Goal: Task Accomplishment & Management: Use online tool/utility

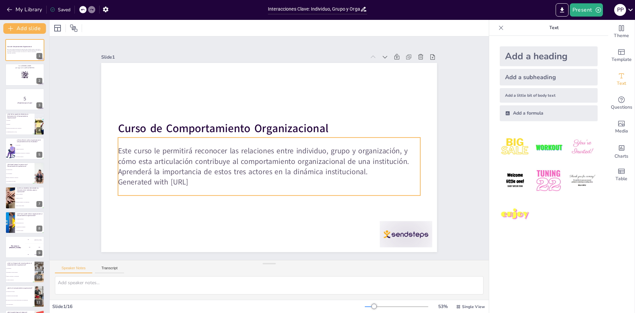
checkbox input "true"
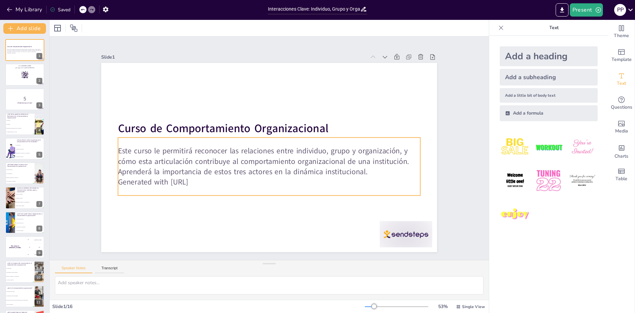
checkbox input "true"
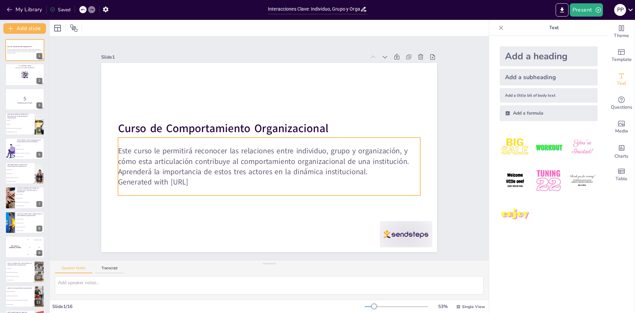
checkbox input "true"
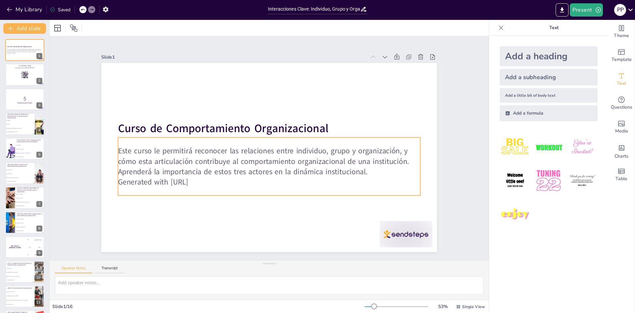
checkbox input "true"
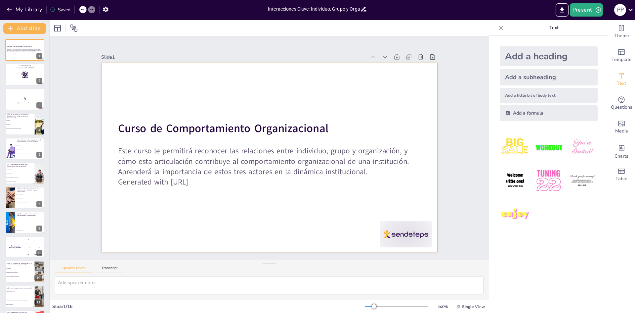
checkbox input "true"
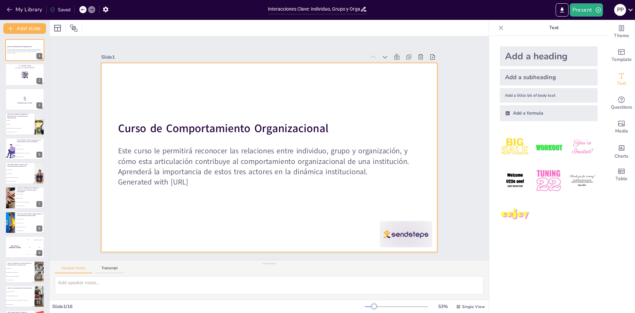
checkbox input "true"
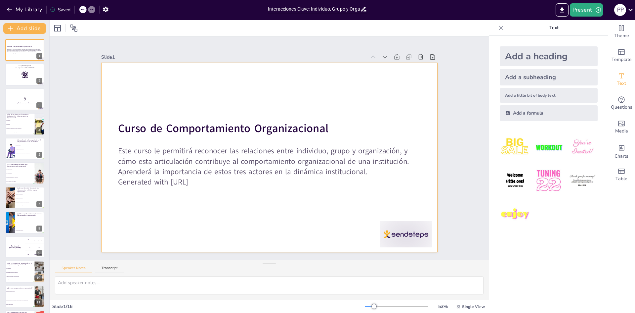
checkbox input "true"
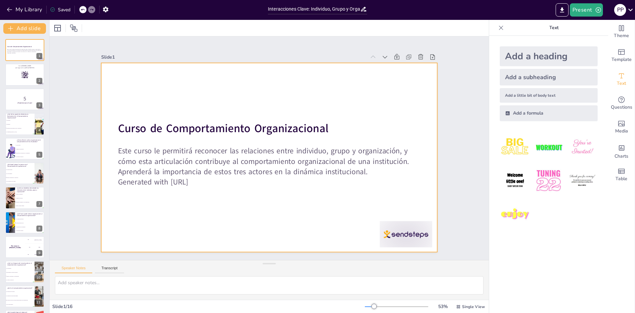
checkbox input "true"
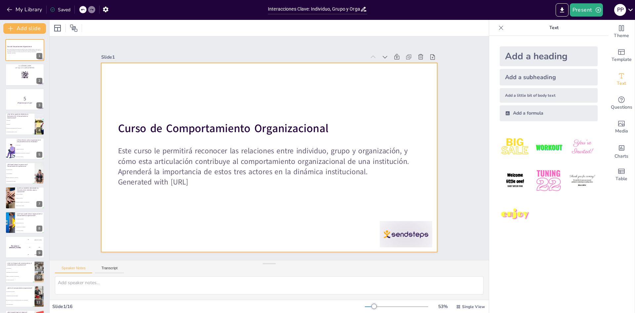
checkbox input "true"
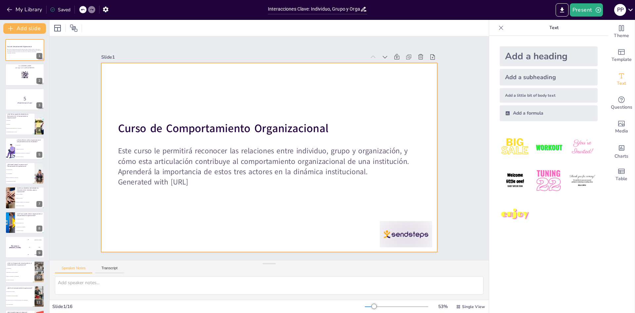
checkbox input "true"
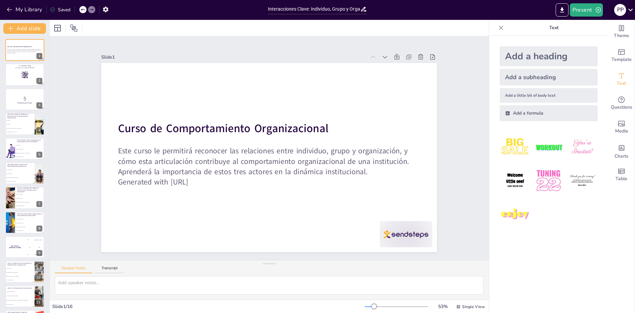
checkbox input "true"
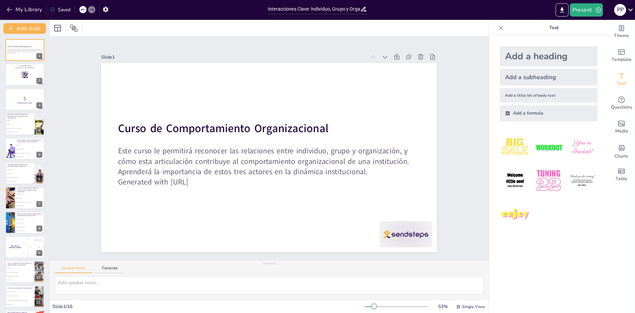
checkbox input "true"
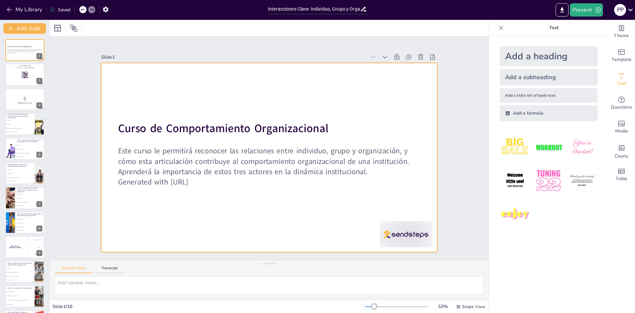
checkbox input "true"
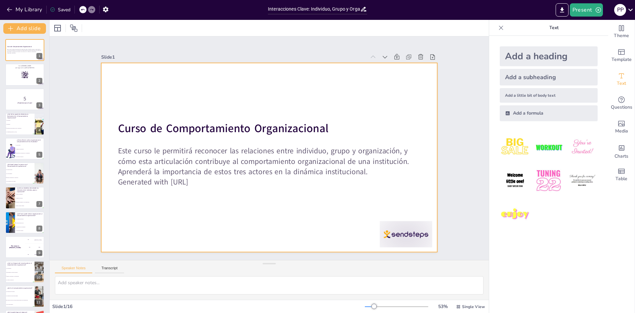
checkbox input "true"
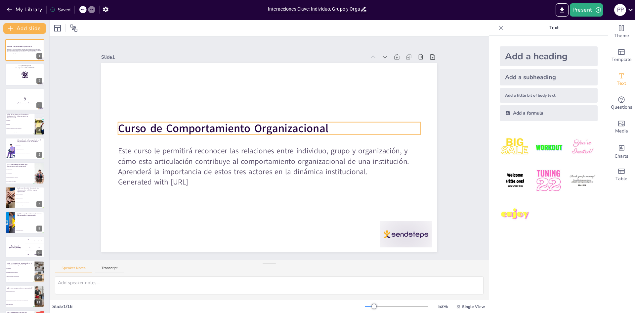
checkbox input "true"
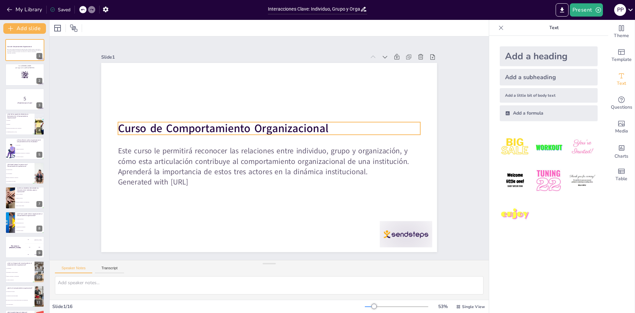
checkbox input "true"
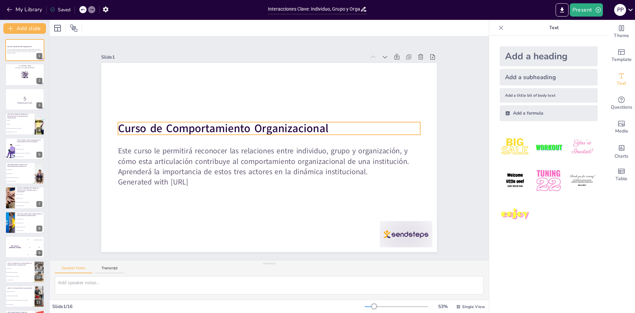
checkbox input "true"
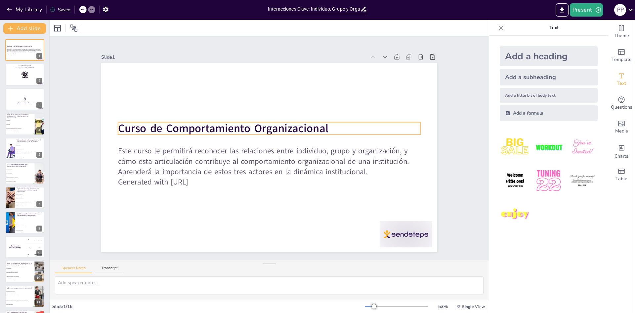
checkbox input "true"
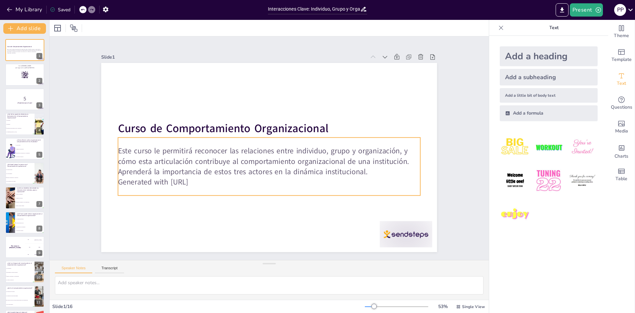
checkbox input "true"
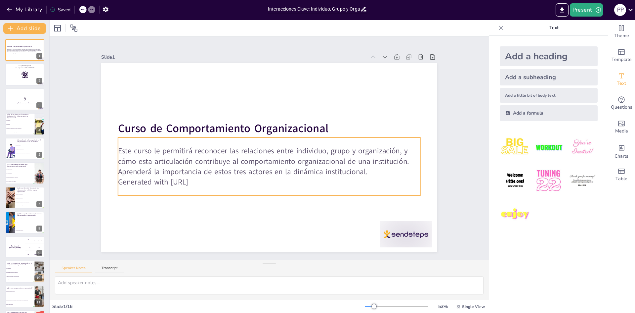
checkbox input "true"
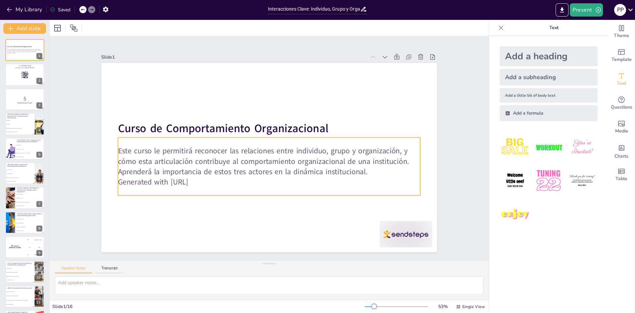
checkbox input "true"
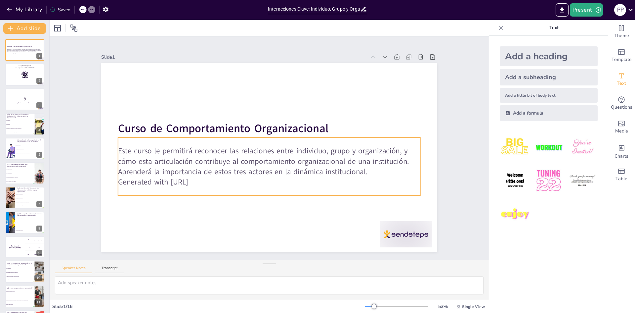
checkbox input "true"
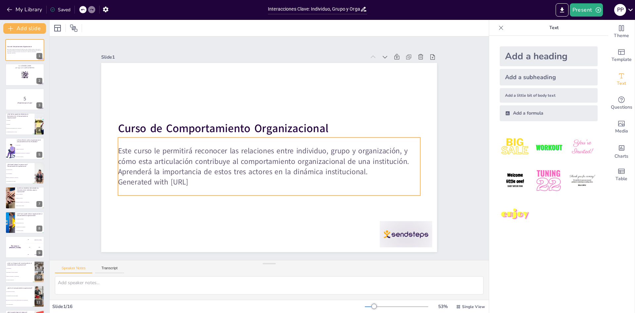
checkbox input "true"
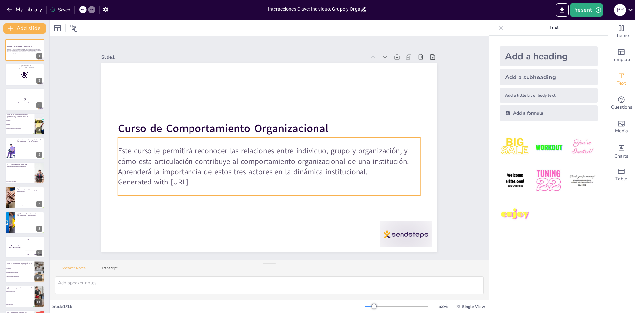
checkbox input "true"
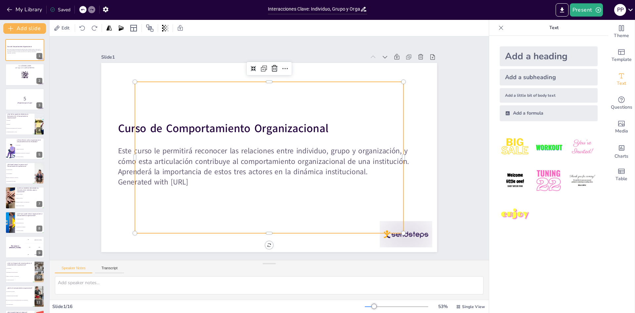
checkbox input "true"
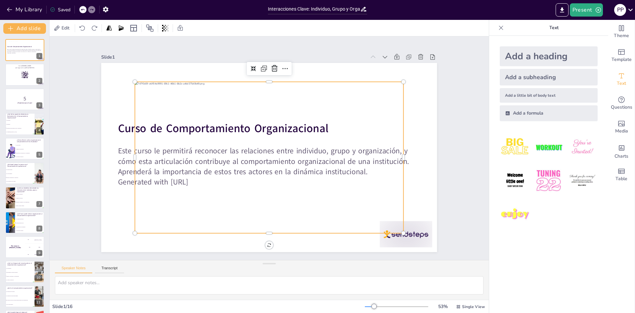
checkbox input "true"
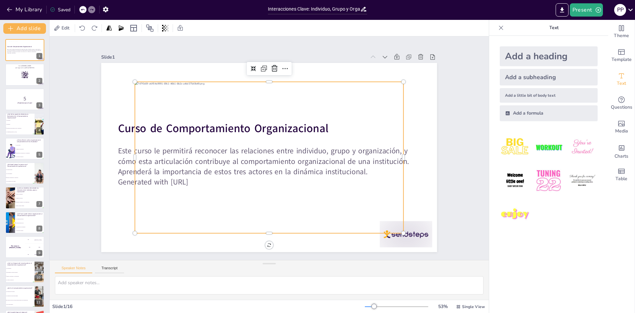
checkbox input "true"
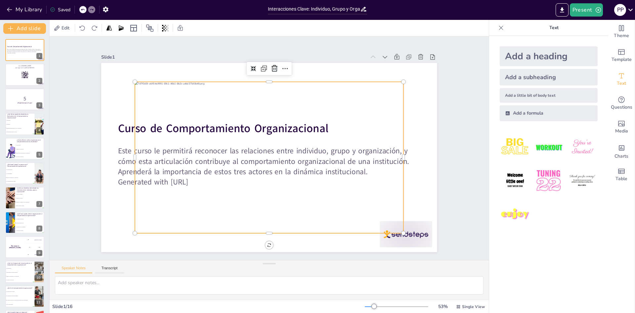
checkbox input "true"
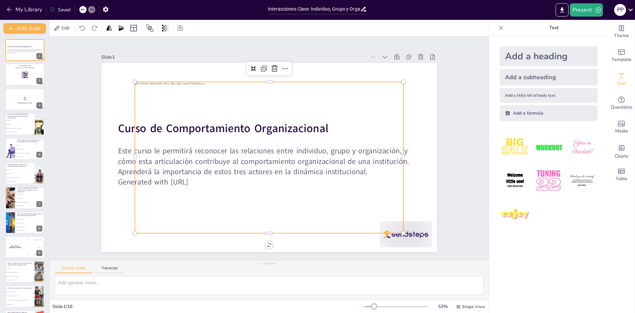
checkbox input "true"
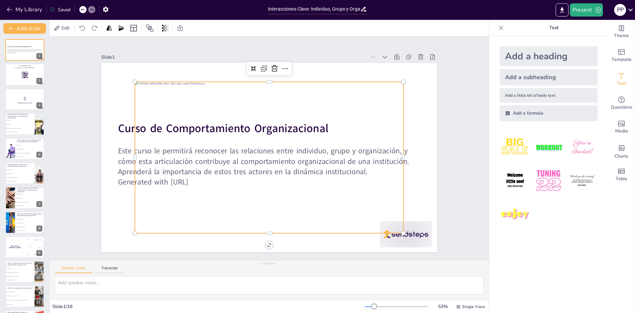
checkbox input "true"
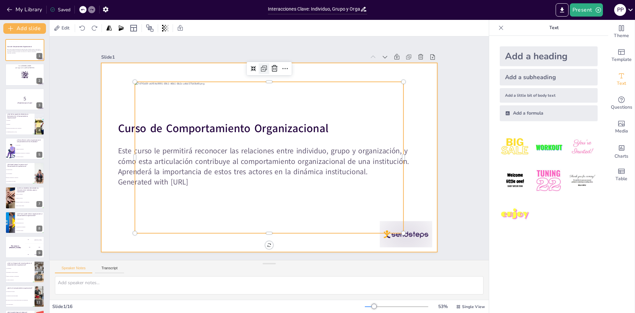
checkbox input "true"
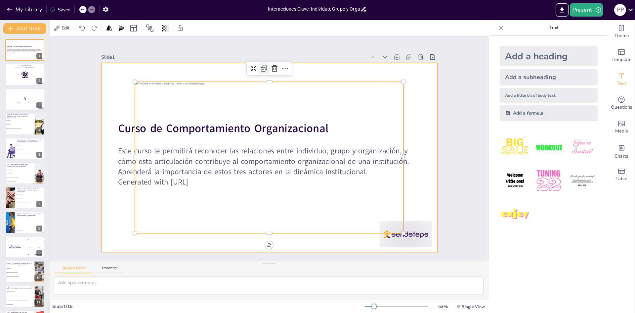
checkbox input "true"
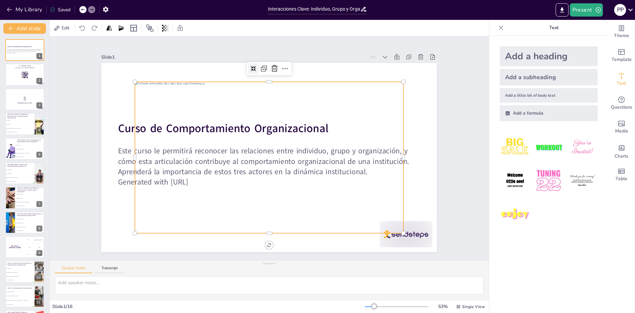
click at [251, 66] on icon at bounding box center [253, 68] width 5 height 5
checkbox input "true"
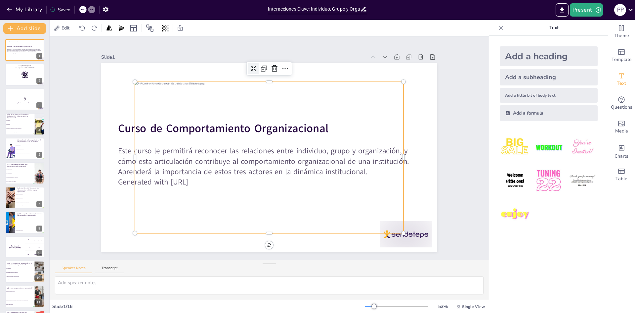
checkbox input "true"
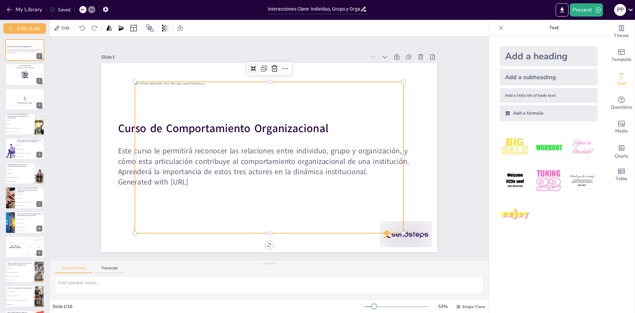
checkbox input "true"
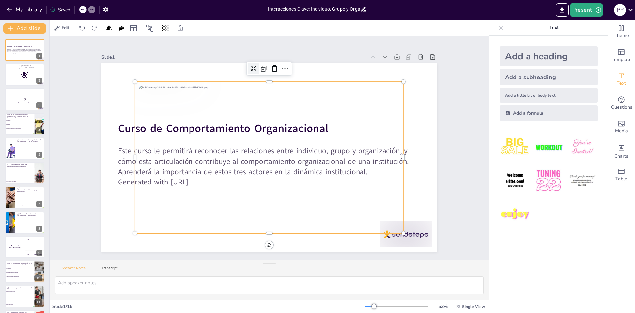
checkbox input "true"
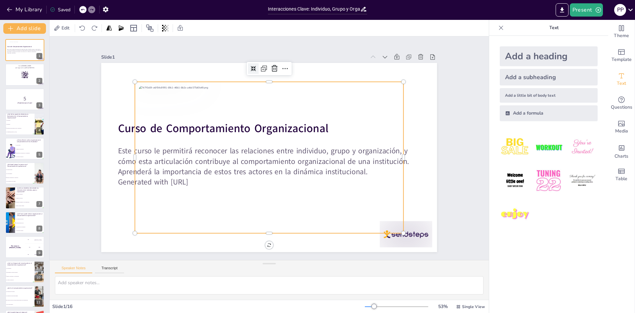
checkbox input "true"
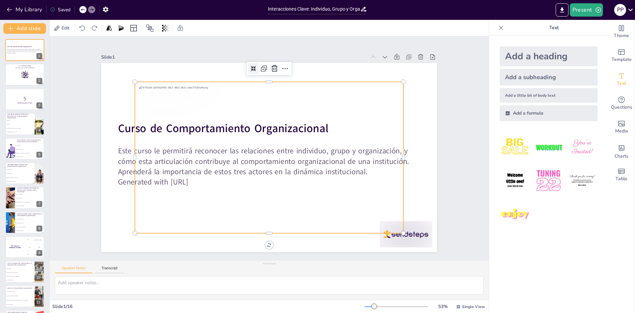
checkbox input "true"
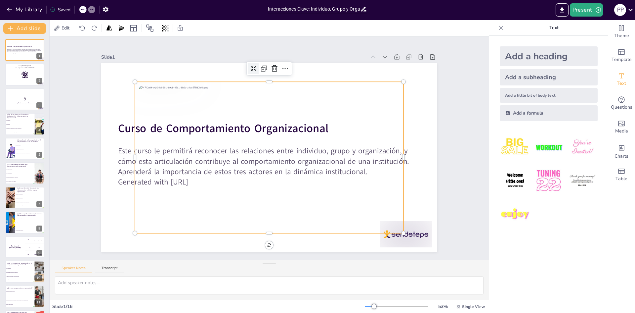
checkbox input "true"
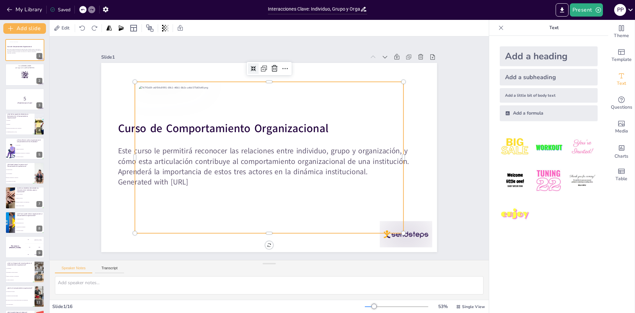
checkbox input "true"
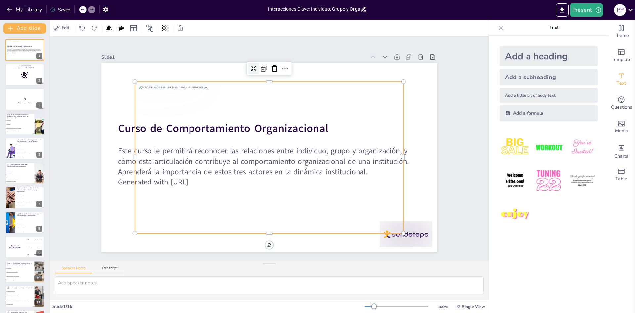
checkbox input "true"
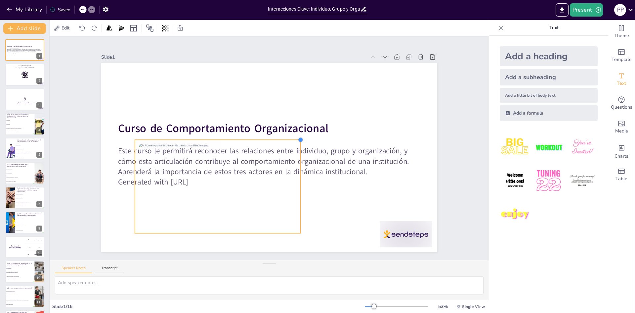
drag, startPoint x: 398, startPoint y: 80, endPoint x: 252, endPoint y: 138, distance: 157.0
click at [252, 138] on div "Curso de Comportamiento Organizacional Este curso le permitirá reconocer las re…" at bounding box center [269, 157] width 336 height 189
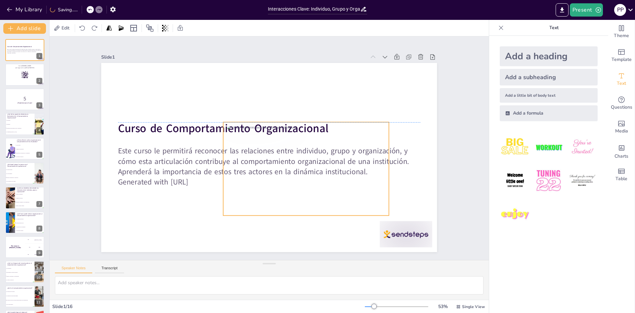
drag, startPoint x: 282, startPoint y: 154, endPoint x: 337, endPoint y: 146, distance: 56.0
click at [337, 146] on div at bounding box center [306, 168] width 166 height 93
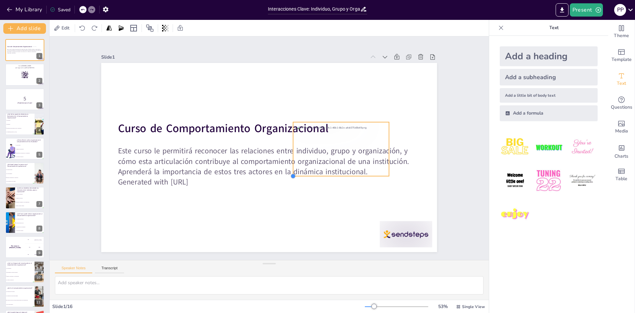
drag, startPoint x: 217, startPoint y: 211, endPoint x: 302, endPoint y: 172, distance: 93.4
click at [302, 172] on div "Curso de Comportamiento Organizacional Este curso le permitirá reconocer las re…" at bounding box center [269, 157] width 336 height 189
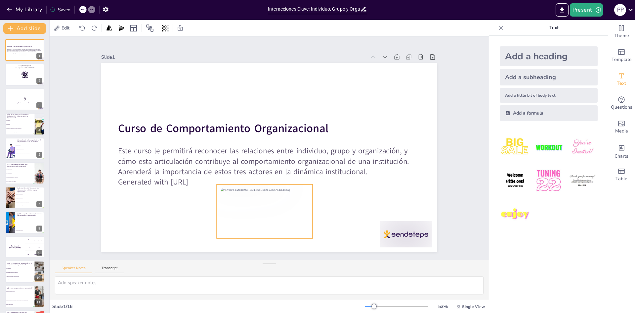
drag, startPoint x: 339, startPoint y: 145, endPoint x: 264, endPoint y: 203, distance: 95.2
click at [264, 203] on div at bounding box center [265, 211] width 96 height 54
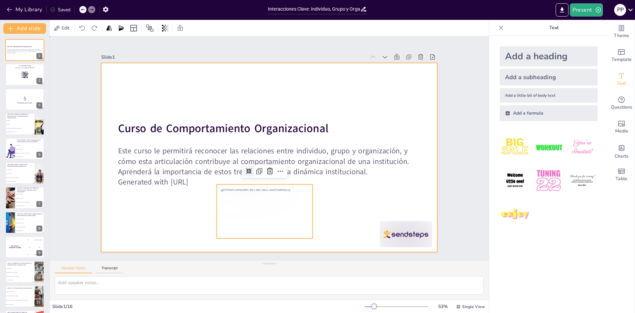
click at [345, 209] on div at bounding box center [269, 157] width 336 height 189
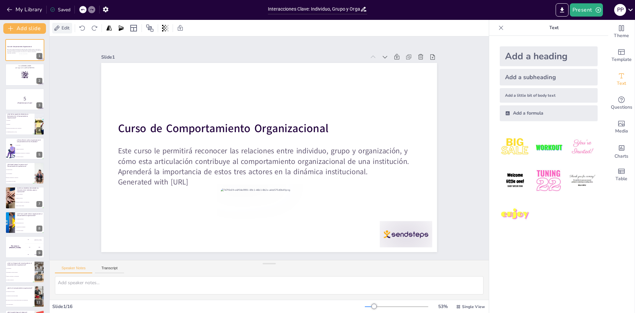
click at [56, 29] on icon at bounding box center [57, 27] width 5 height 5
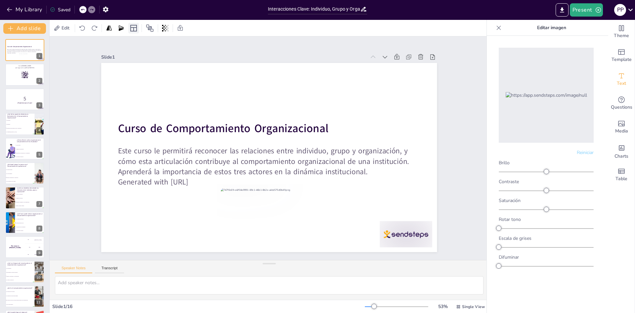
click at [135, 28] on icon at bounding box center [134, 28] width 8 height 8
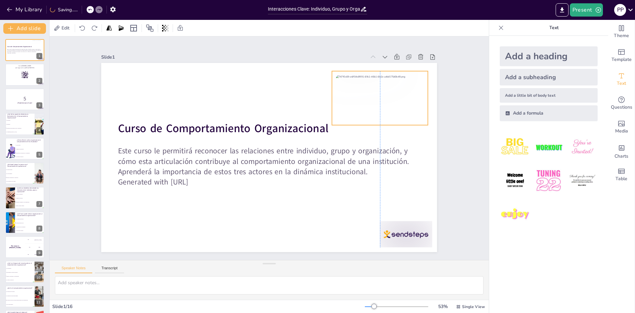
drag, startPoint x: 266, startPoint y: 195, endPoint x: 371, endPoint y: 83, distance: 153.5
click at [371, 83] on div at bounding box center [380, 98] width 96 height 54
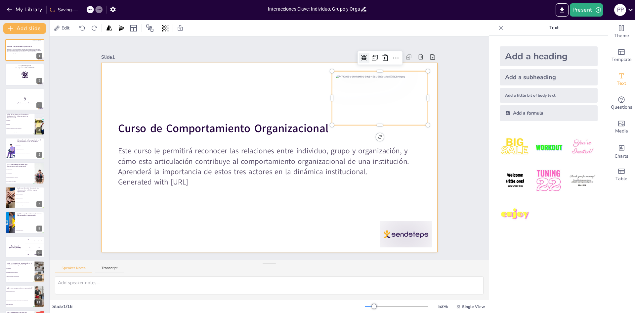
click at [242, 200] on div at bounding box center [269, 157] width 336 height 189
